Goal: Task Accomplishment & Management: Use online tool/utility

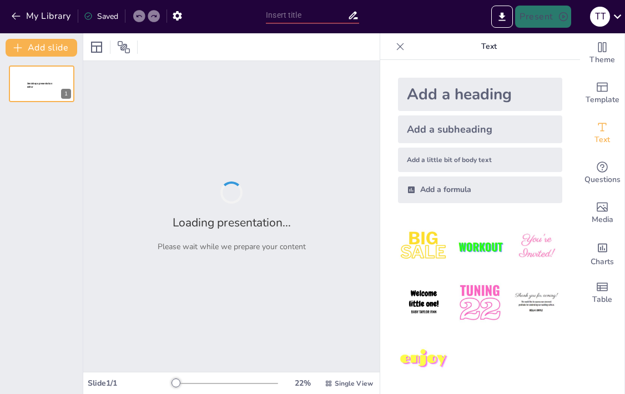
type input "Creating Memorable Experiences: Your Year-End Party Blueprint"
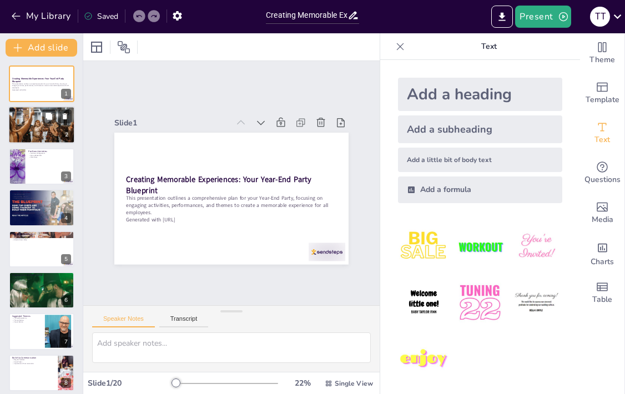
click at [37, 122] on div at bounding box center [41, 124] width 67 height 43
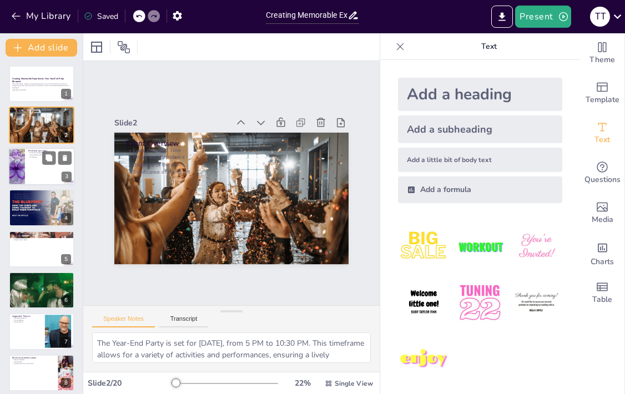
click at [42, 172] on div at bounding box center [41, 167] width 67 height 38
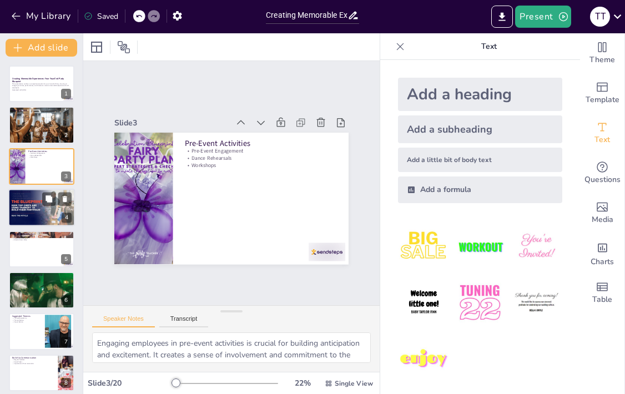
click at [44, 208] on div at bounding box center [41, 208] width 67 height 38
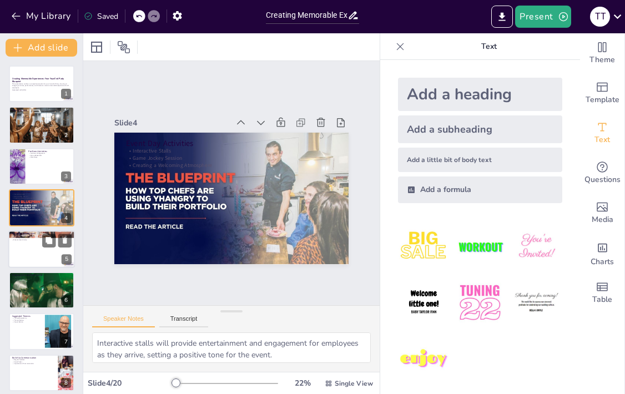
click at [44, 255] on div at bounding box center [41, 249] width 67 height 38
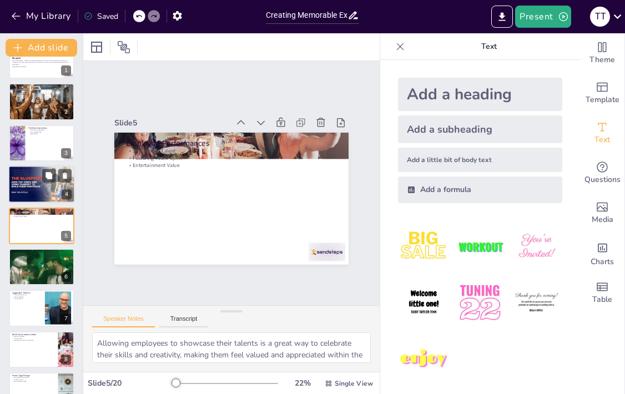
click at [39, 186] on div at bounding box center [41, 184] width 67 height 38
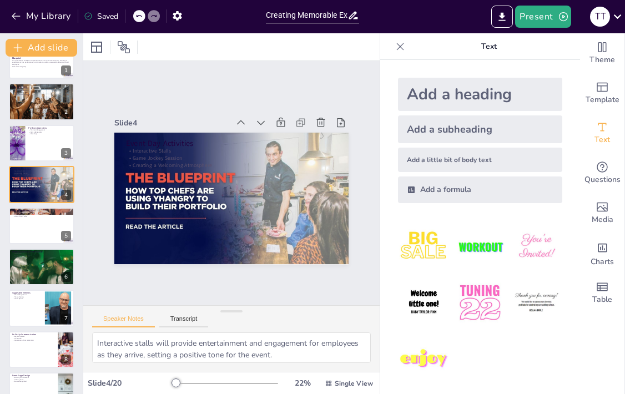
scroll to position [0, 0]
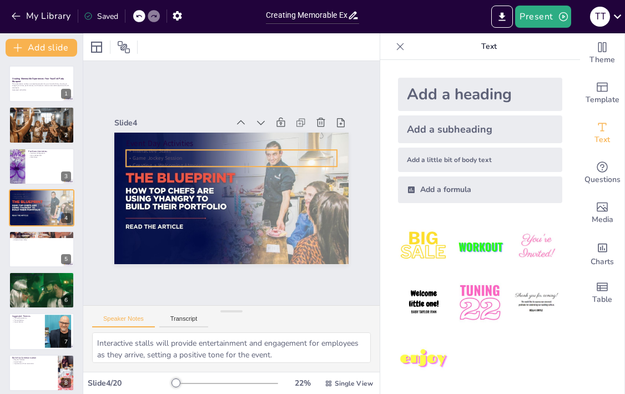
click at [198, 158] on p "Game Jockey Session" at bounding box center [231, 158] width 211 height 7
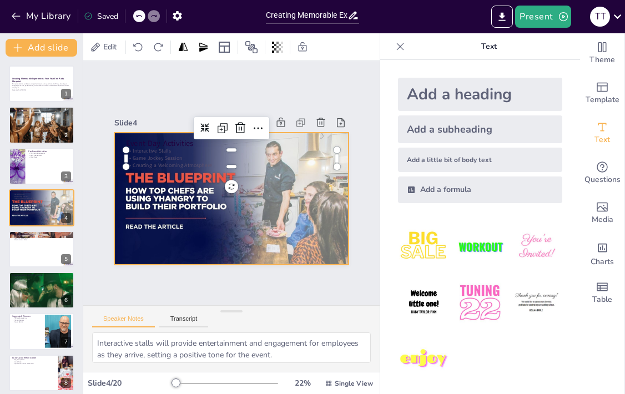
click at [179, 181] on div at bounding box center [230, 198] width 246 height 155
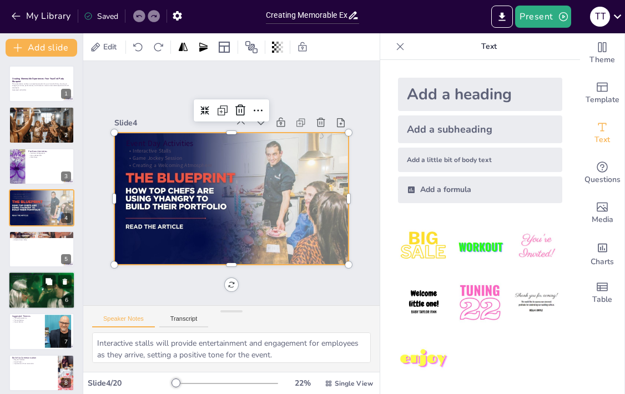
click at [33, 290] on div at bounding box center [41, 290] width 67 height 44
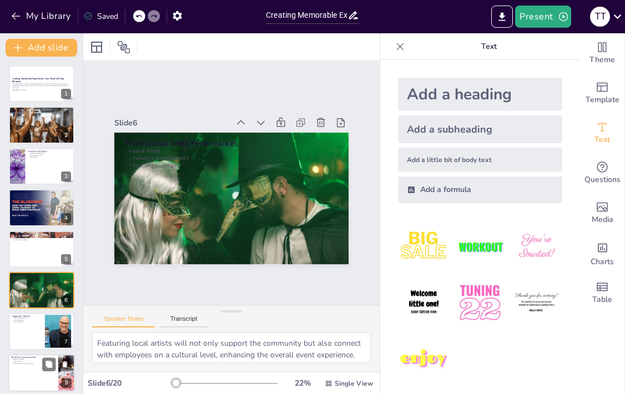
scroll to position [65, 0]
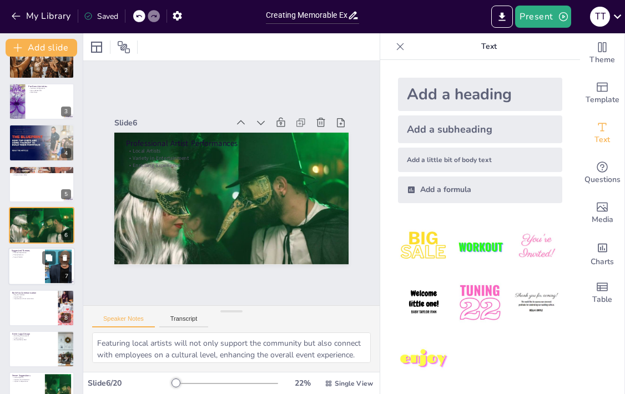
click at [29, 266] on div at bounding box center [41, 267] width 67 height 38
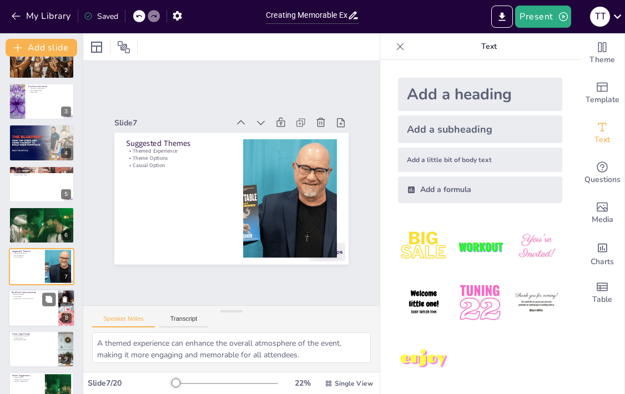
scroll to position [106, 0]
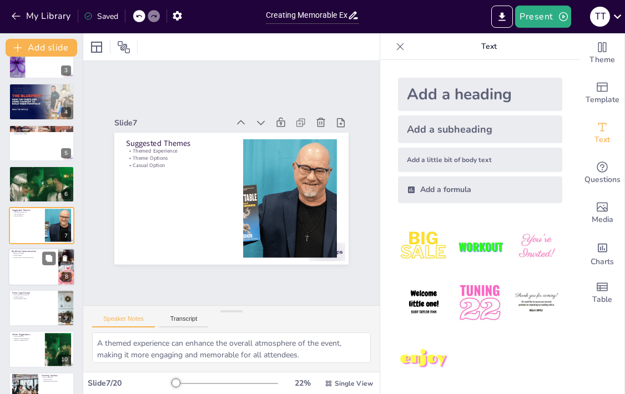
click at [32, 268] on div at bounding box center [41, 267] width 67 height 38
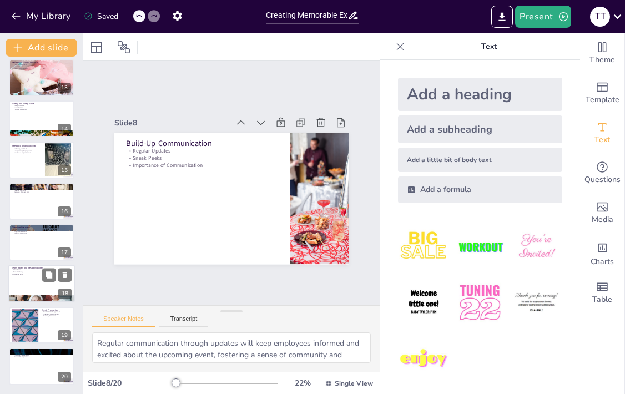
scroll to position [502, 0]
click at [39, 321] on div at bounding box center [41, 325] width 67 height 38
type textarea "Engaging employees through social media will enhance visibility and excitement …"
